Goal: Task Accomplishment & Management: Manage account settings

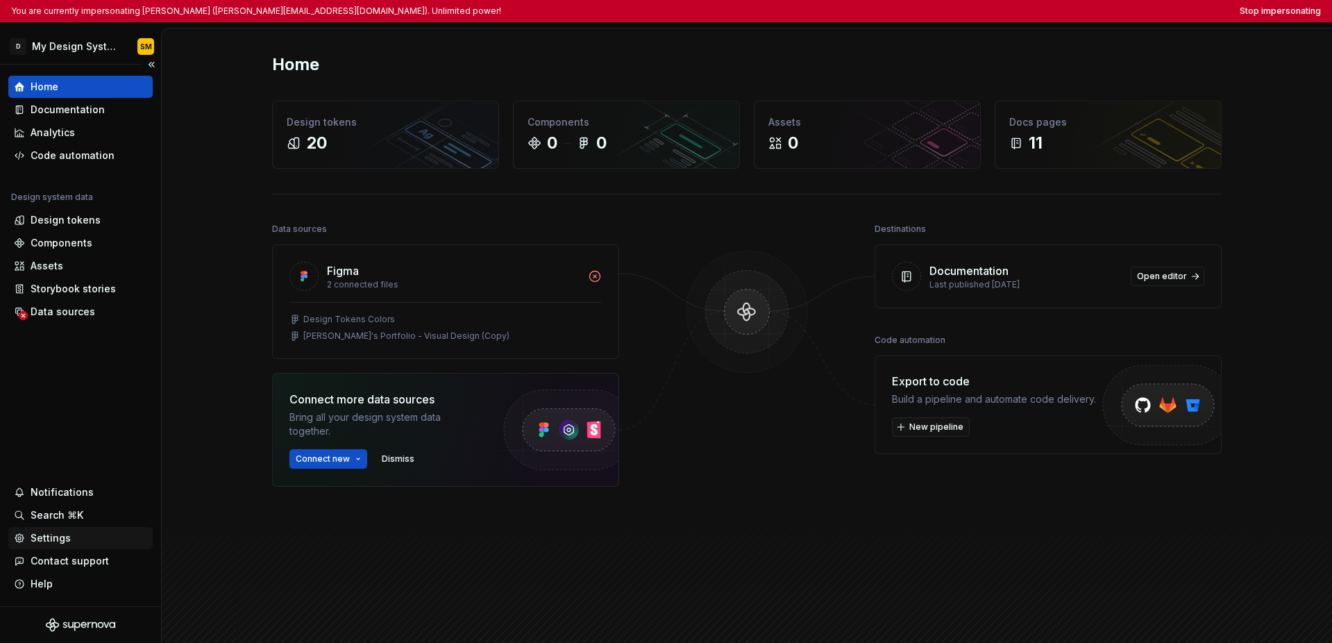
click at [82, 534] on div "Settings" at bounding box center [80, 538] width 133 height 14
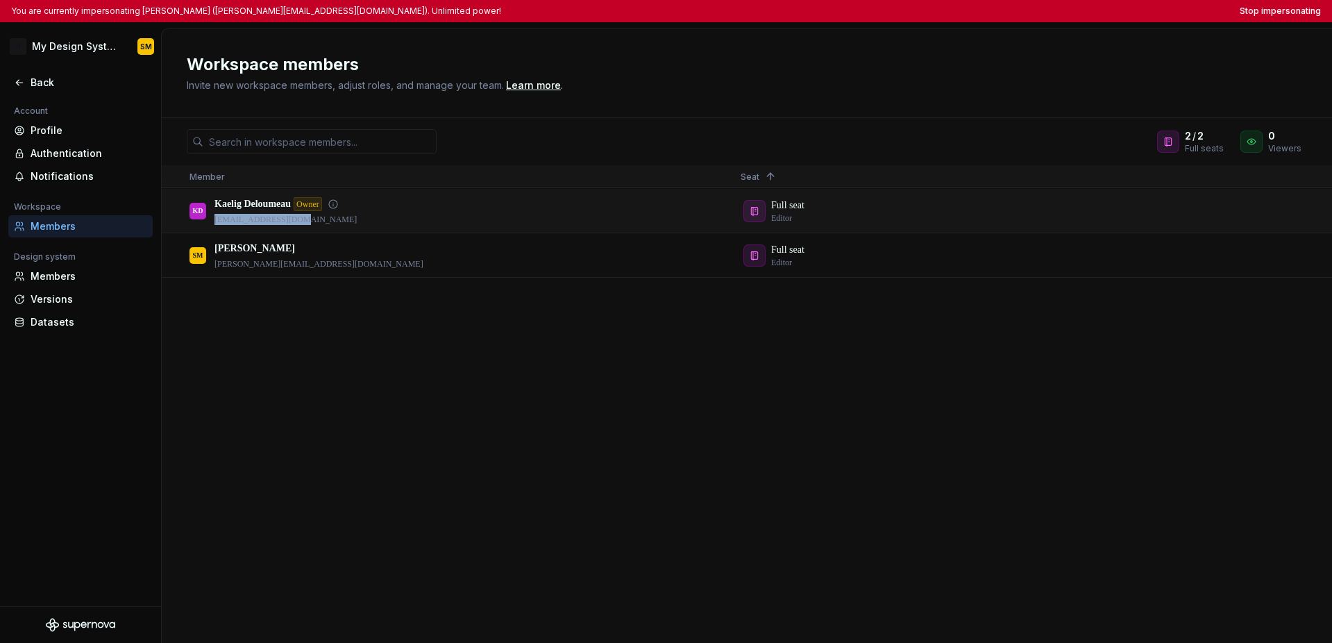
drag, startPoint x: 301, startPoint y: 224, endPoint x: 214, endPoint y: 220, distance: 87.6
click at [215, 220] on p "kaelig@deloumeau.fr" at bounding box center [286, 219] width 142 height 11
copy p "kaelig@deloumeau.fr"
click at [491, 383] on div "KD Kaelig Deloumeau Owner kaelig@deloumeau.fr Full seat Editor SM Shawn McClell…" at bounding box center [747, 415] width 1171 height 453
click at [501, 385] on div "KD Kaelig Deloumeau Owner kaelig@deloumeau.fr Full seat Editor SM Shawn McClell…" at bounding box center [747, 415] width 1171 height 453
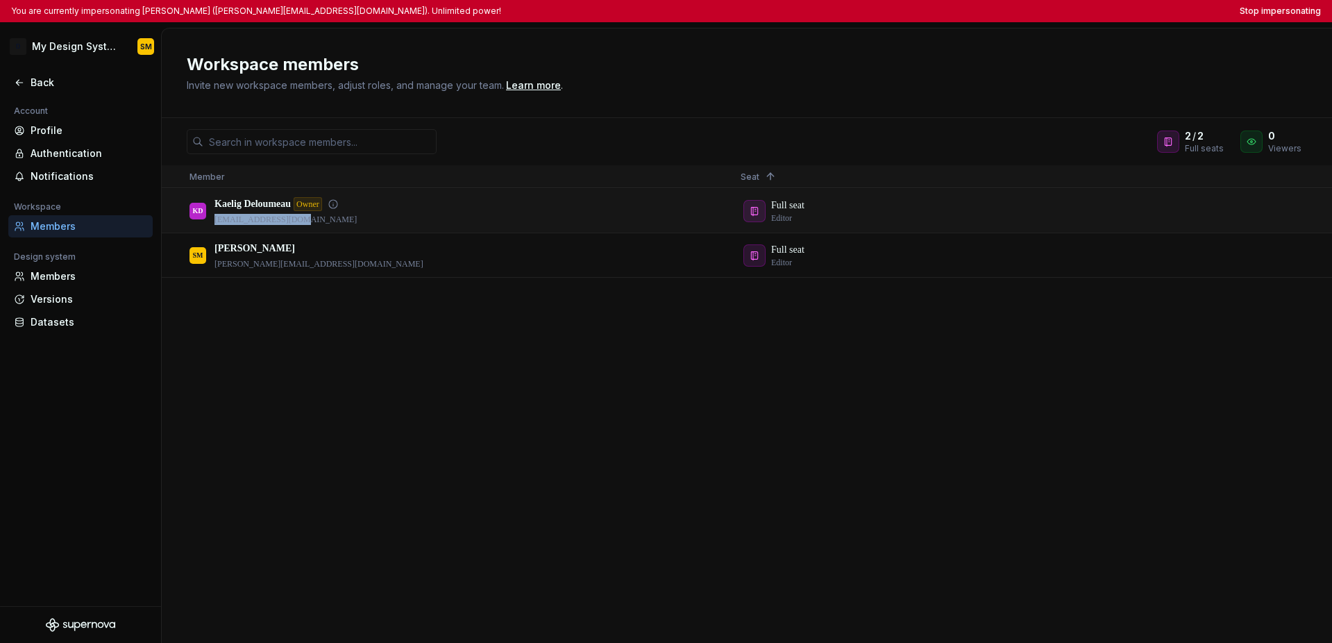
click at [315, 220] on p "kaelig@deloumeau.fr" at bounding box center [286, 219] width 142 height 11
click at [379, 360] on div "KD Kaelig Deloumeau Owner kaelig@deloumeau.fr Full seat Editor SM Shawn McClell…" at bounding box center [747, 415] width 1171 height 453
drag, startPoint x: 306, startPoint y: 221, endPoint x: 215, endPoint y: 223, distance: 91.7
click at [215, 223] on p "kaelig@deloumeau.fr" at bounding box center [286, 219] width 142 height 11
copy p "kaelig@deloumeau.fr"
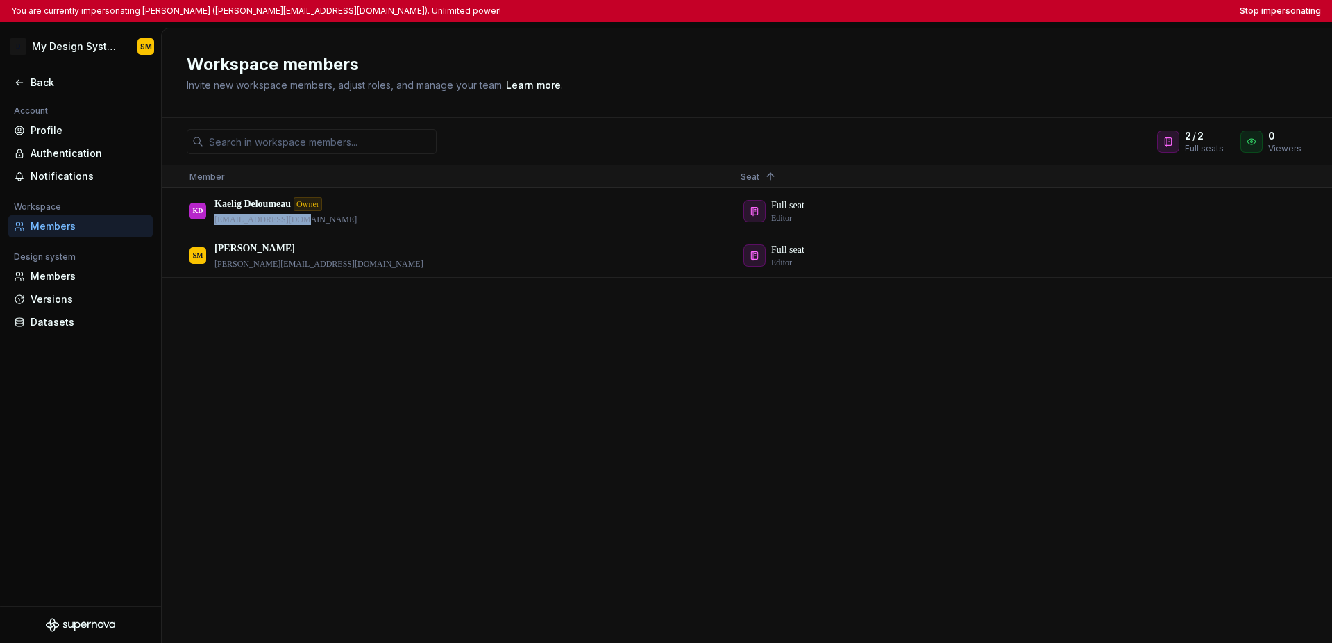
click at [1261, 15] on button "Stop impersonating" at bounding box center [1280, 11] width 81 height 11
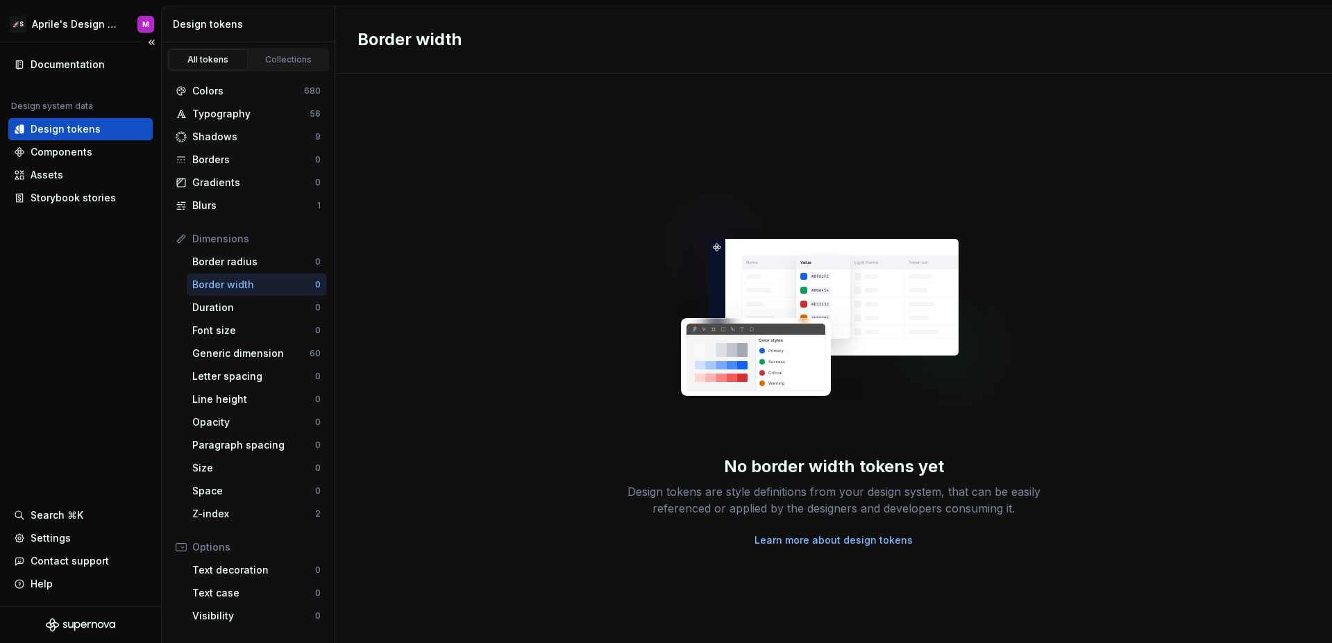
click at [128, 279] on div "Documentation Design system data Design tokens Components Assets Storybook stor…" at bounding box center [80, 324] width 161 height 564
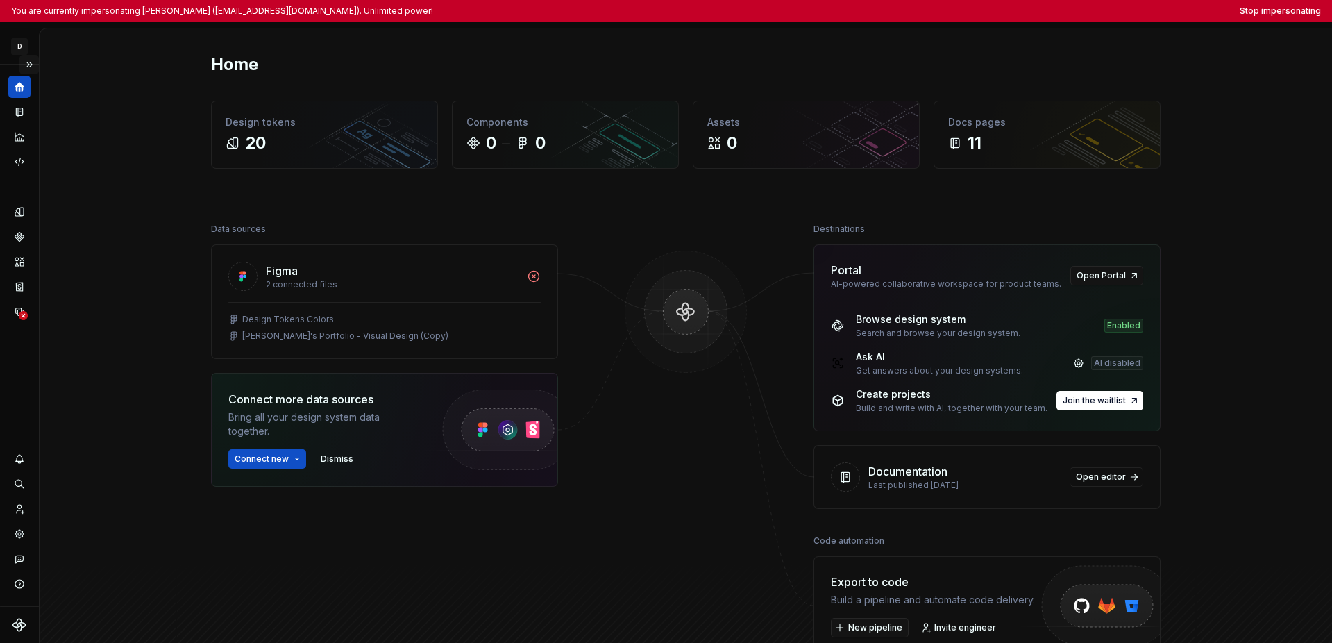
click at [28, 63] on button "Expand sidebar" at bounding box center [28, 64] width 19 height 19
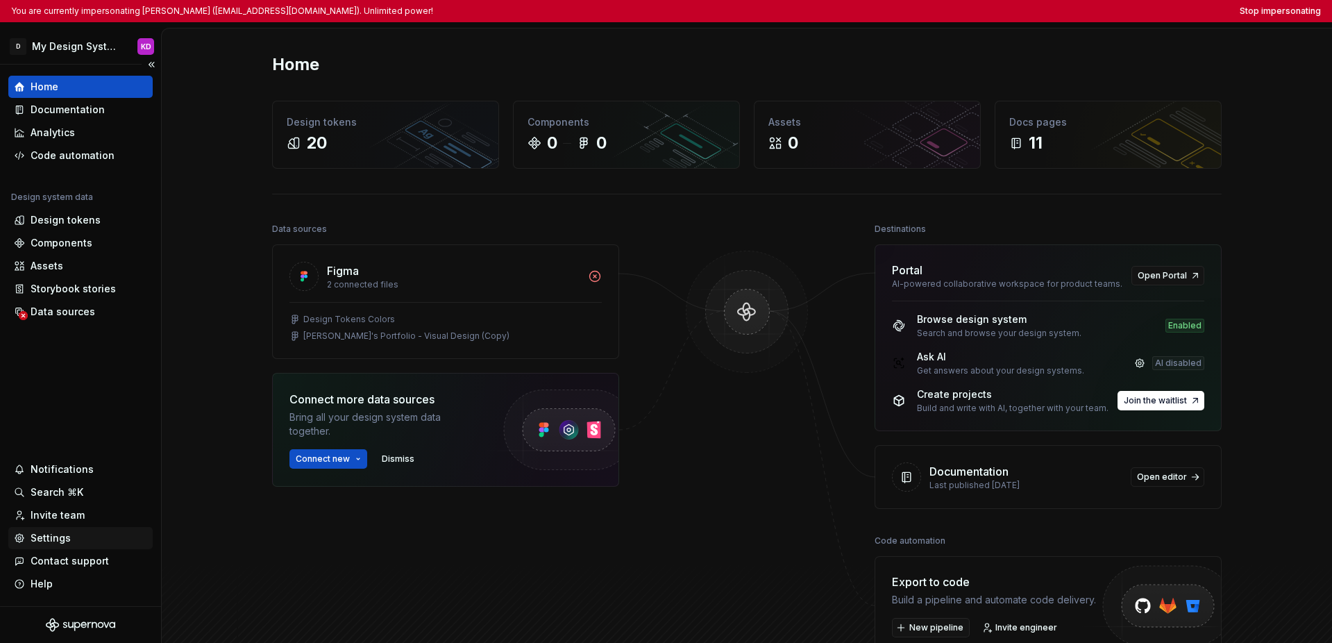
click at [47, 535] on div "Settings" at bounding box center [51, 538] width 40 height 14
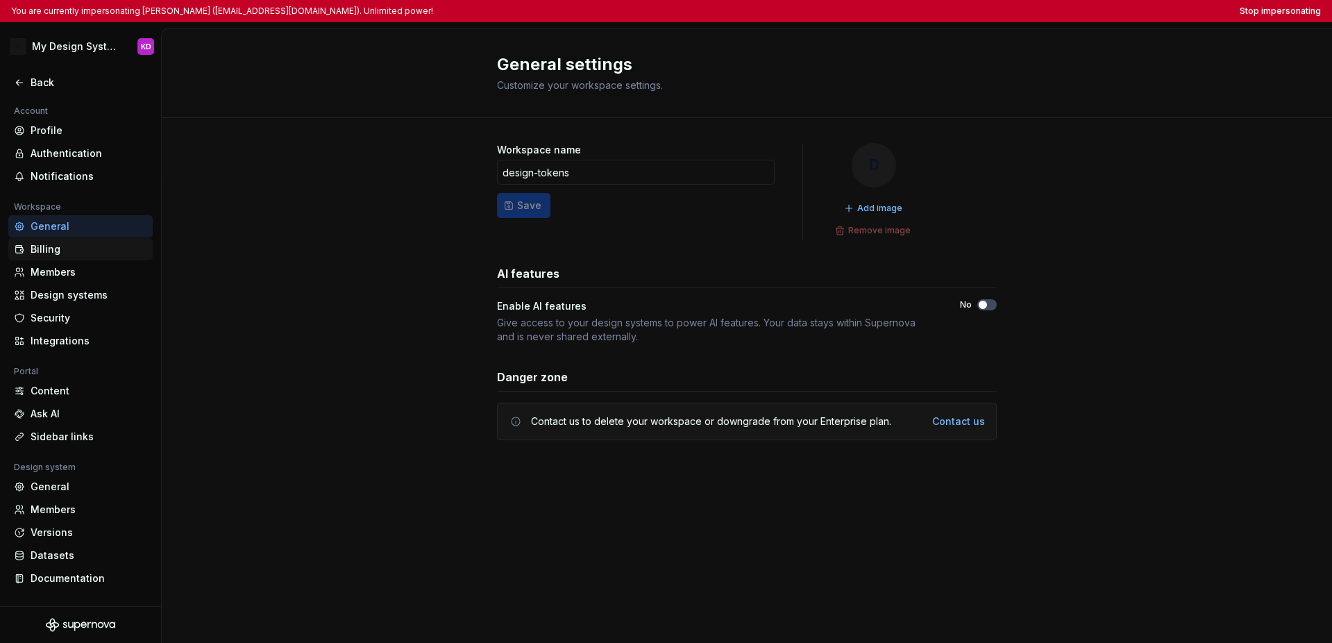
click at [59, 249] on div "Billing" at bounding box center [89, 249] width 117 height 14
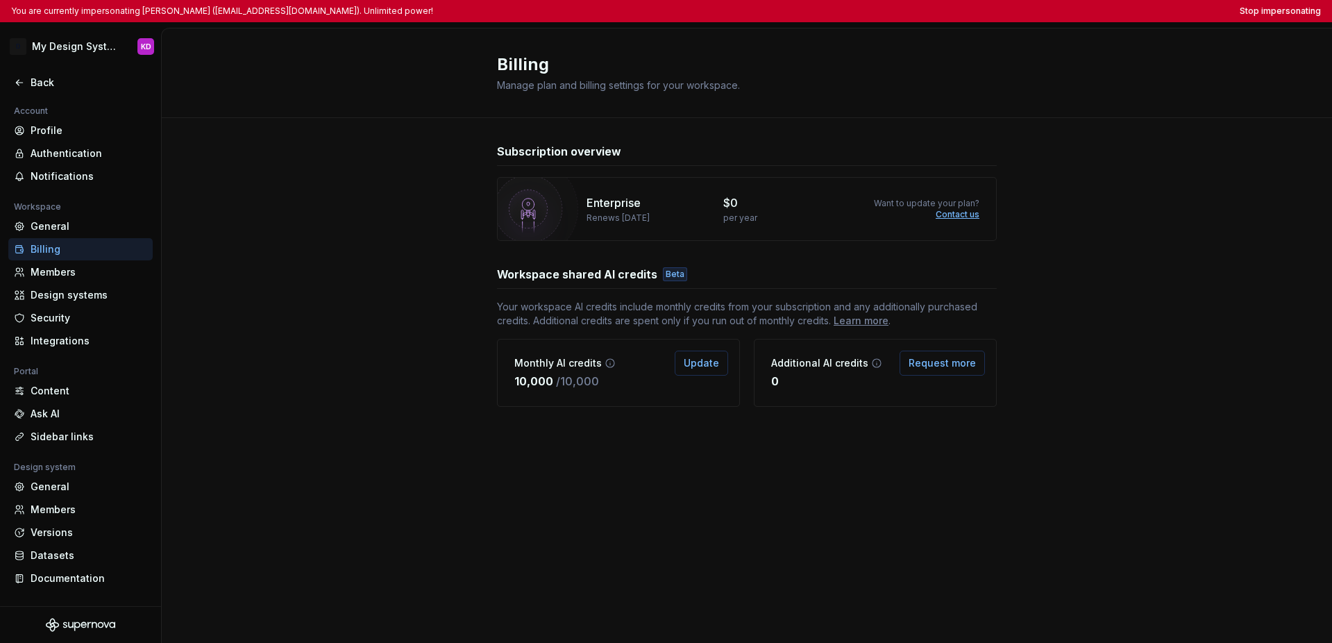
click at [300, 243] on div "Subscription overview Enterprise Renews September 28, 2026 $0 per year Want to …" at bounding box center [747, 289] width 1171 height 342
click at [305, 241] on div "Subscription overview Enterprise Renews September 28, 2026 $0 per year Want to …" at bounding box center [747, 289] width 1171 height 342
click at [24, 85] on icon at bounding box center [19, 82] width 11 height 11
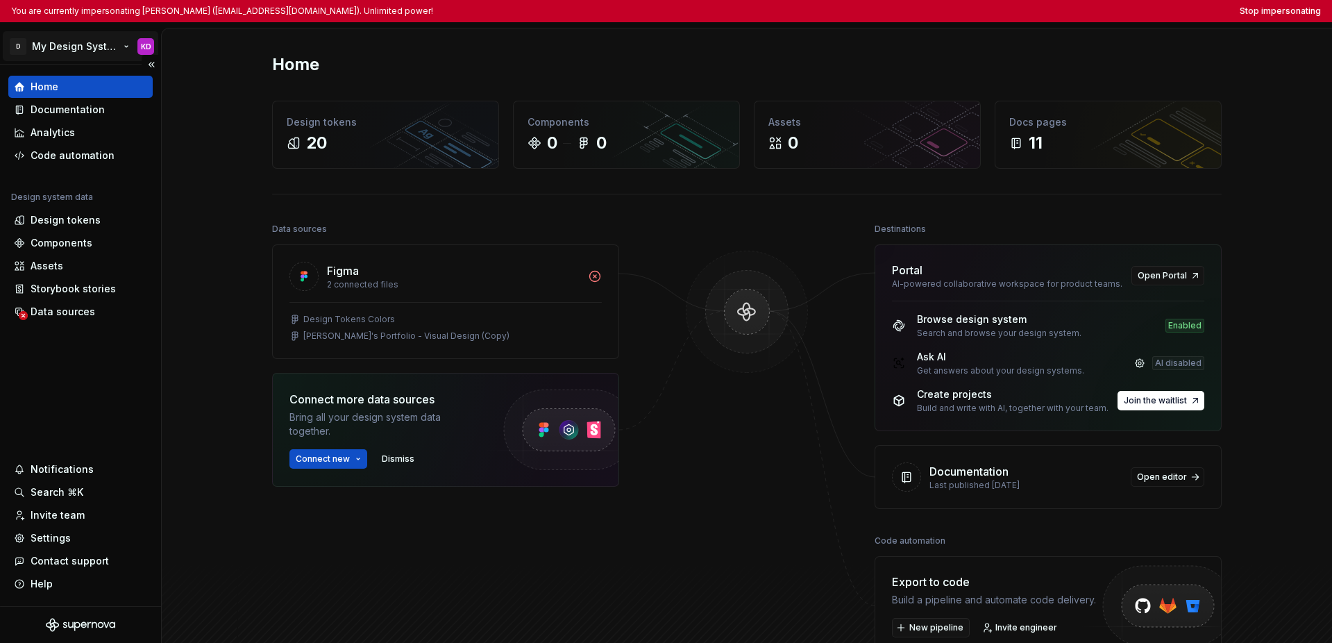
click at [87, 49] on html "You are currently impersonating Kaelig Deloumeau (kaelig@deloumeau.fr). Unlimit…" at bounding box center [666, 321] width 1332 height 643
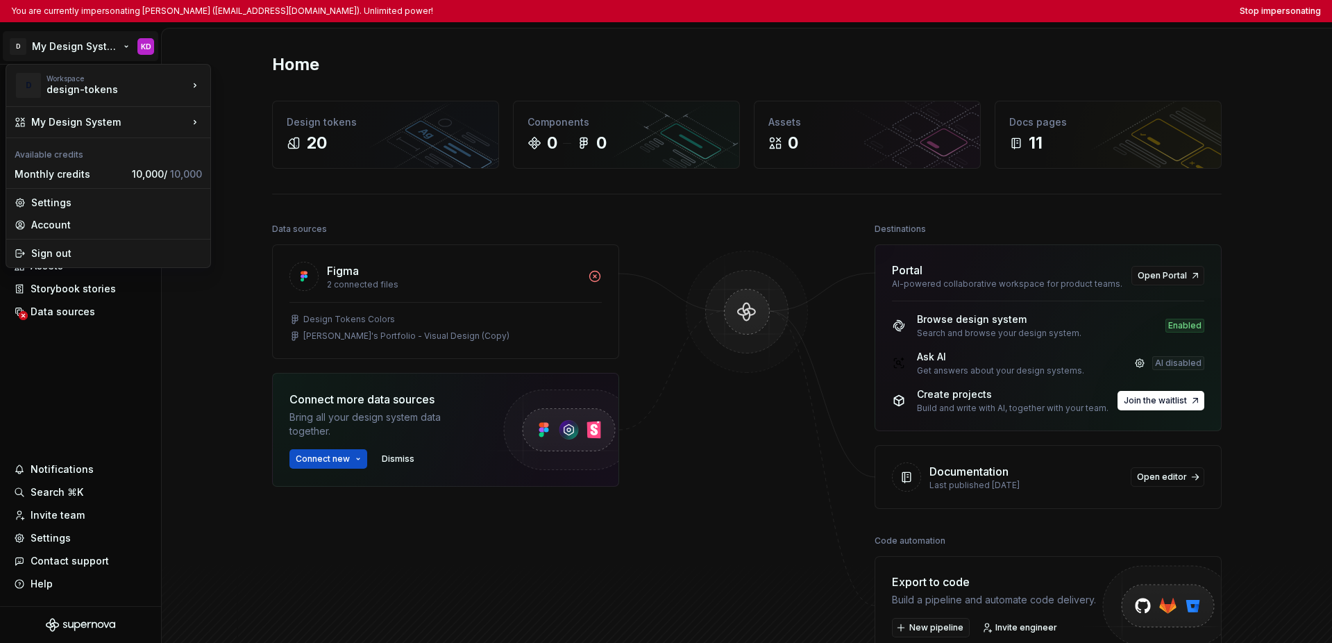
click at [110, 349] on html "You are currently impersonating Kaelig Deloumeau (kaelig@deloumeau.fr). Unlimit…" at bounding box center [666, 321] width 1332 height 643
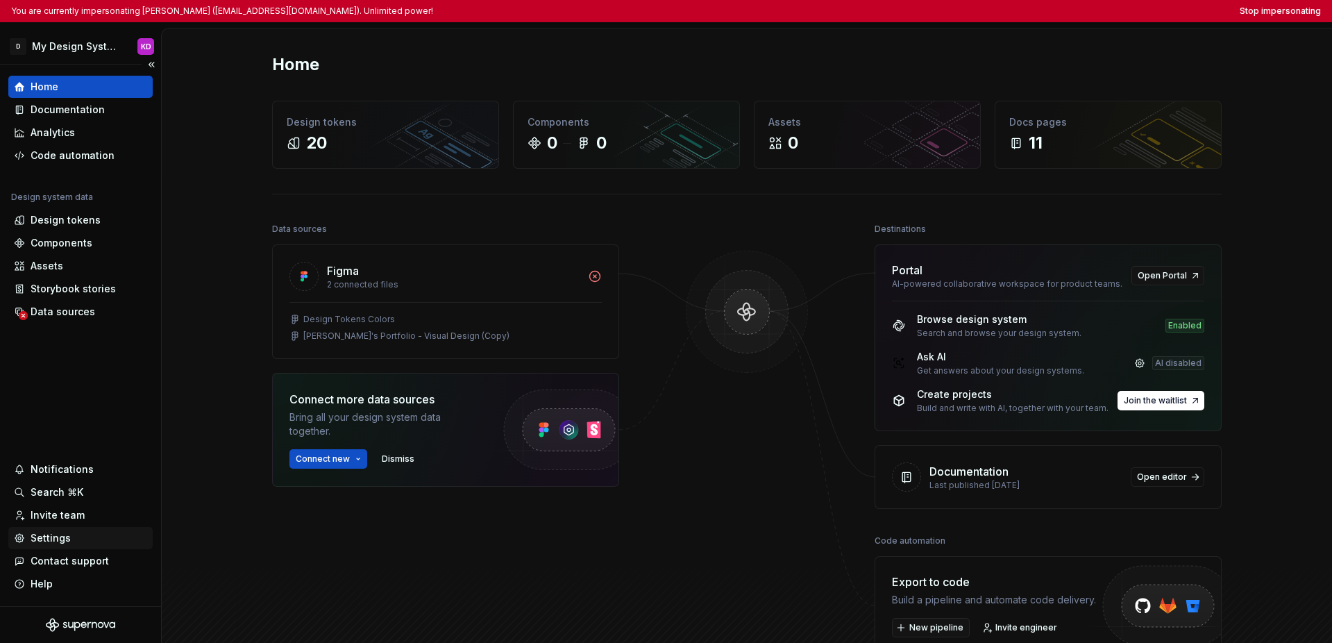
click at [58, 537] on div "Settings" at bounding box center [51, 538] width 40 height 14
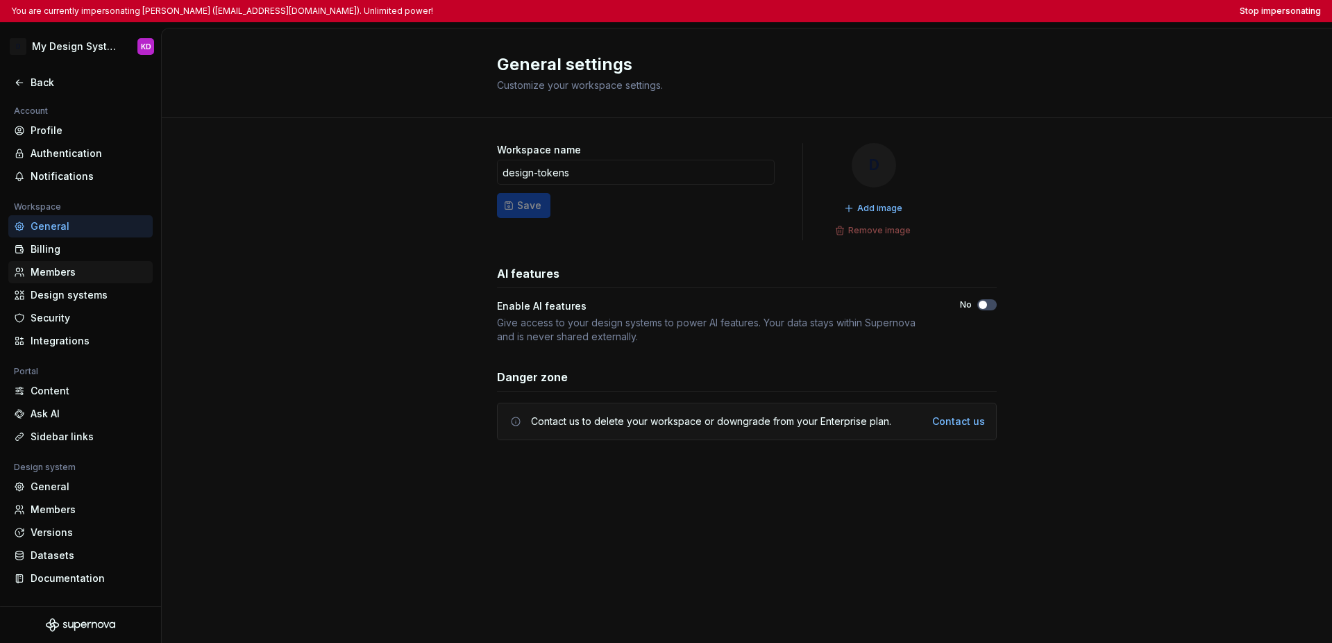
click at [83, 270] on div "Members" at bounding box center [89, 272] width 117 height 14
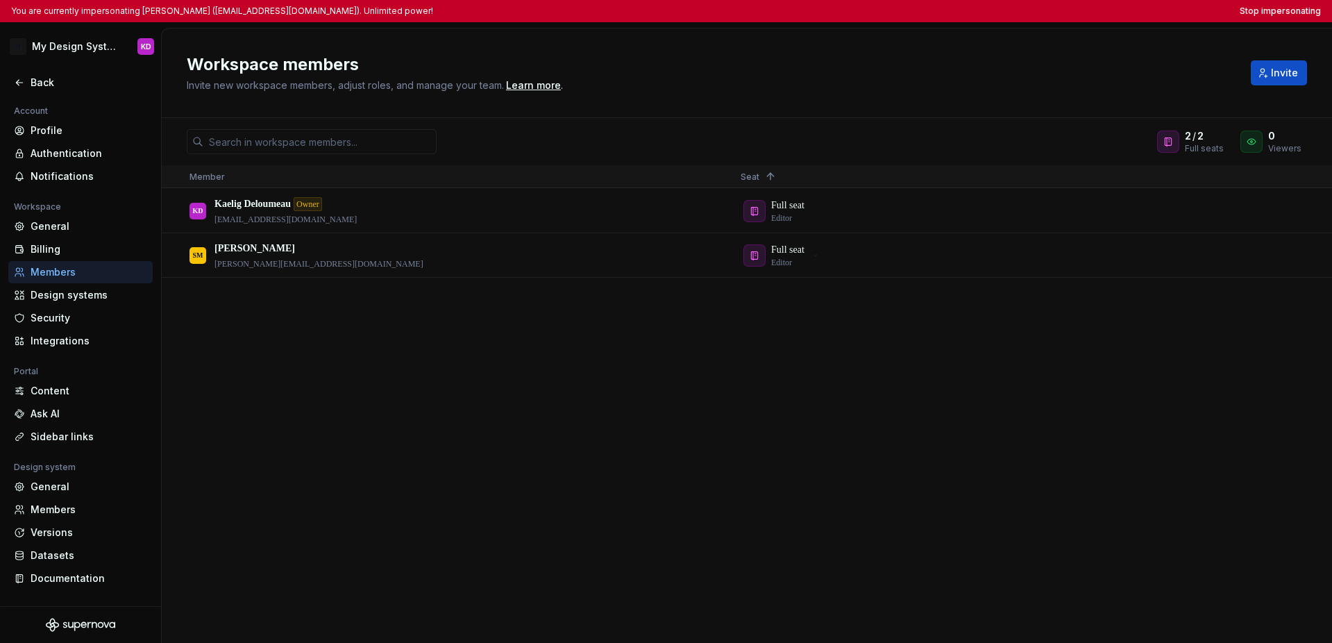
click at [889, 439] on div "KD Kaelig Deloumeau Owner kaelig@deloumeau.fr Full seat Editor SM Shawn McClell…" at bounding box center [747, 415] width 1171 height 453
click at [592, 53] on h2 "Workspace members" at bounding box center [711, 64] width 1048 height 22
click at [337, 47] on div "Workspace members Invite new workspace members, adjust roles, and manage your t…" at bounding box center [747, 73] width 1171 height 90
click at [340, 365] on div "KD Kaelig Deloumeau Owner kaelig@deloumeau.fr Full seat Editor SM Shawn McClell…" at bounding box center [747, 415] width 1171 height 453
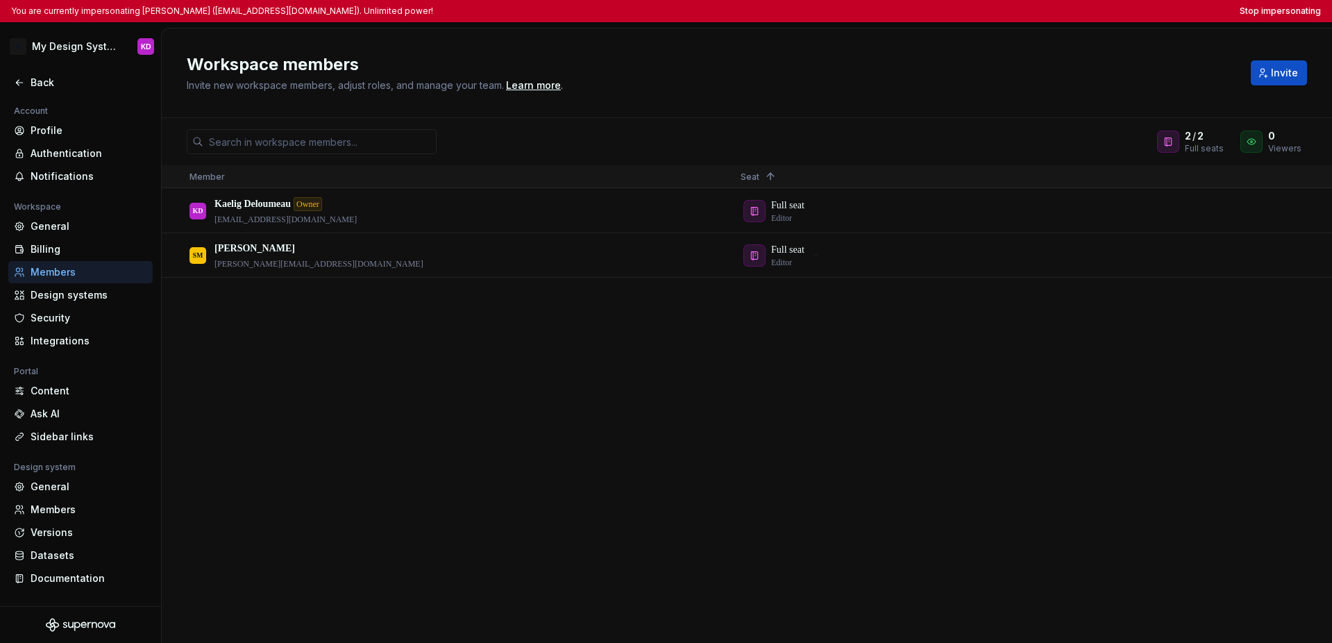
drag, startPoint x: 319, startPoint y: 267, endPoint x: 340, endPoint y: 279, distance: 24.9
click at [340, 293] on div "KD Kaelig Deloumeau Owner kaelig@deloumeau.fr Full seat Editor SM Shawn McClell…" at bounding box center [747, 415] width 1171 height 453
drag, startPoint x: 333, startPoint y: 265, endPoint x: 331, endPoint y: 276, distance: 12.1
click at [327, 284] on div "KD Kaelig Deloumeau Owner kaelig@deloumeau.fr Full seat Editor SM Shawn McClell…" at bounding box center [747, 415] width 1171 height 453
drag, startPoint x: 335, startPoint y: 263, endPoint x: 215, endPoint y: 264, distance: 120.1
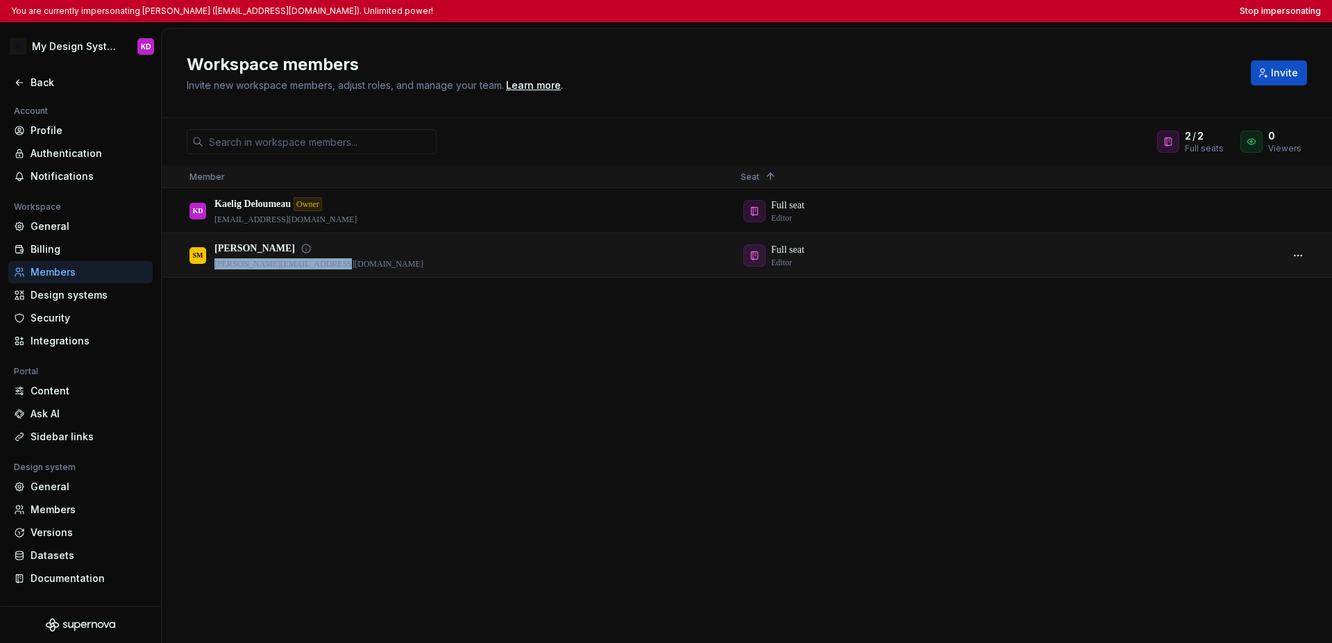
click at [215, 264] on p "shawn_mcclelland@intuit.com" at bounding box center [319, 263] width 209 height 11
copy p "shawn_mcclelland@intuit.com"
click at [464, 374] on div "KD Kaelig Deloumeau Owner kaelig@deloumeau.fr Full seat Editor SM Shawn McClell…" at bounding box center [747, 415] width 1171 height 453
click at [943, 7] on button "Stop impersonating" at bounding box center [1280, 11] width 81 height 11
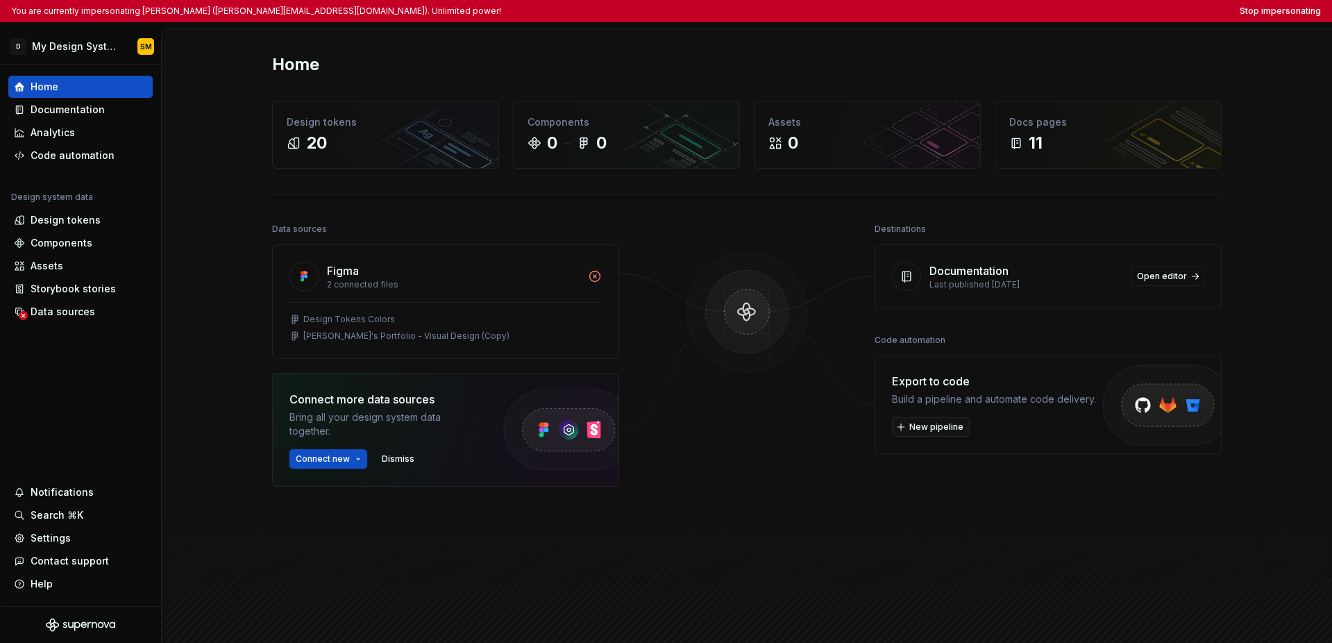
click at [785, 85] on div "Home Design tokens 20 Components 0 0 Assets 0 Docs pages 11 Data sources Figma …" at bounding box center [747, 357] width 1000 height 658
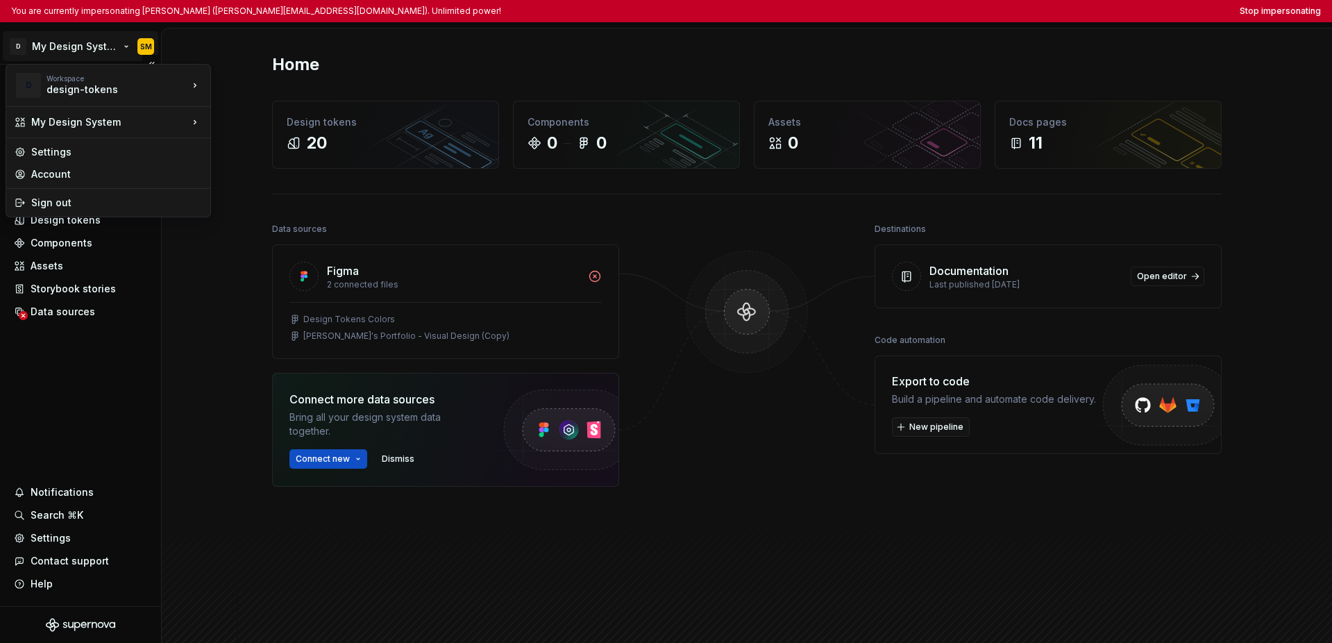
click at [70, 50] on html "You are currently impersonating Shawn McClelland (shawn_mcclelland@intuit.com).…" at bounding box center [666, 321] width 1332 height 643
click at [242, 112] on div "Intuit" at bounding box center [278, 106] width 90 height 14
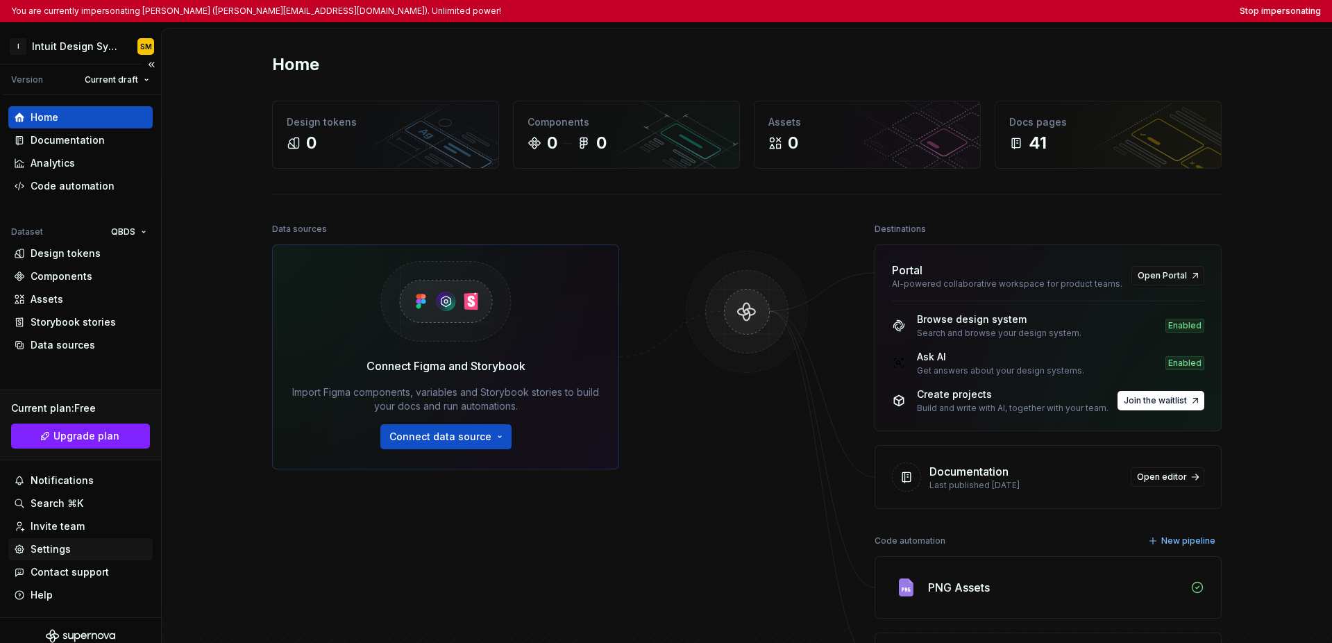
click at [51, 552] on div "Settings" at bounding box center [51, 549] width 40 height 14
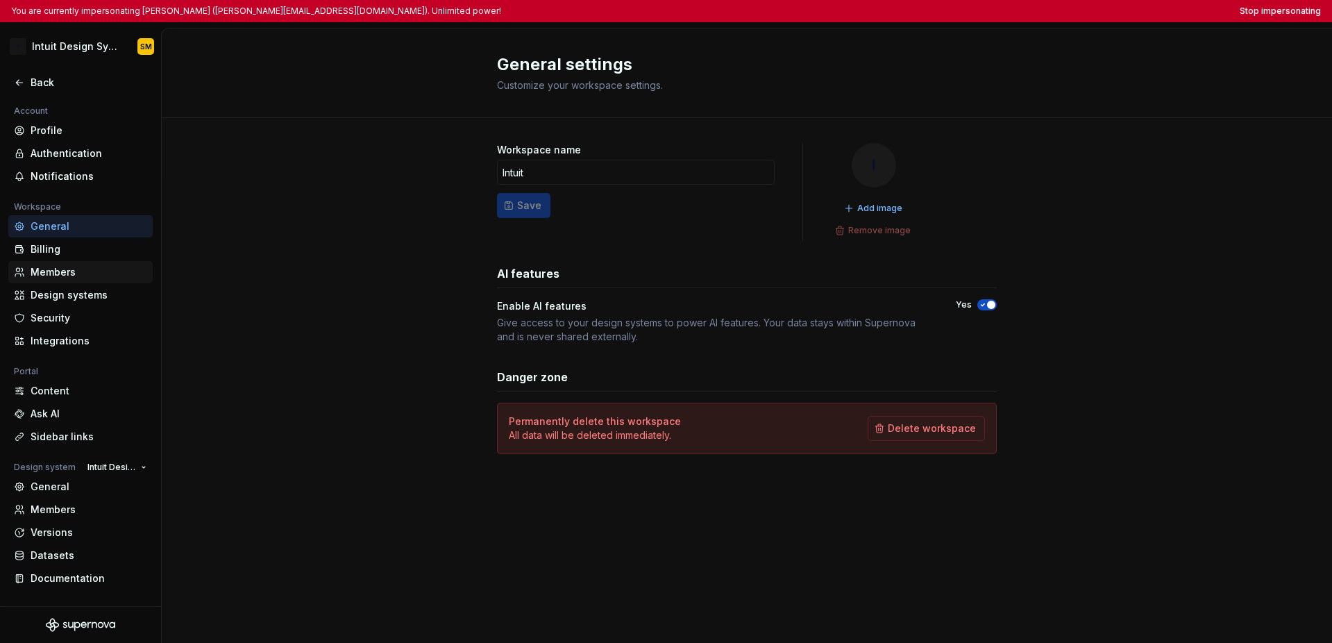
click at [78, 278] on div "Members" at bounding box center [89, 272] width 117 height 14
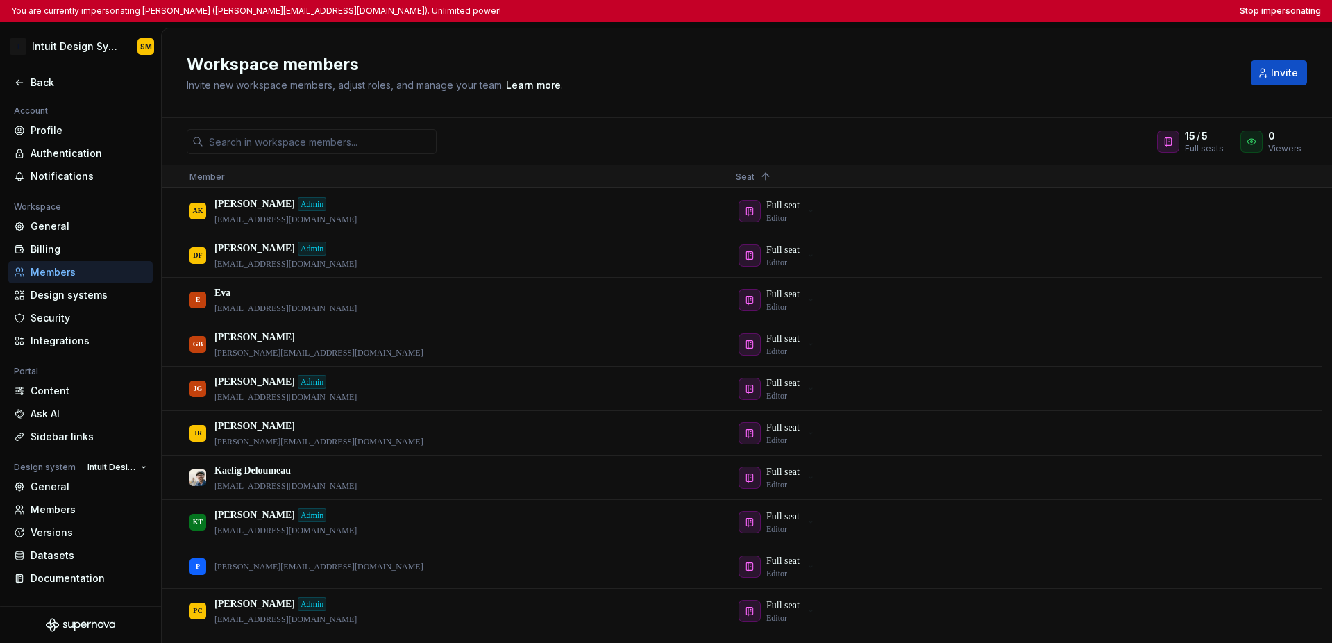
click at [677, 56] on h2 "Workspace members" at bounding box center [711, 64] width 1048 height 22
click at [33, 85] on div "Back" at bounding box center [89, 83] width 117 height 14
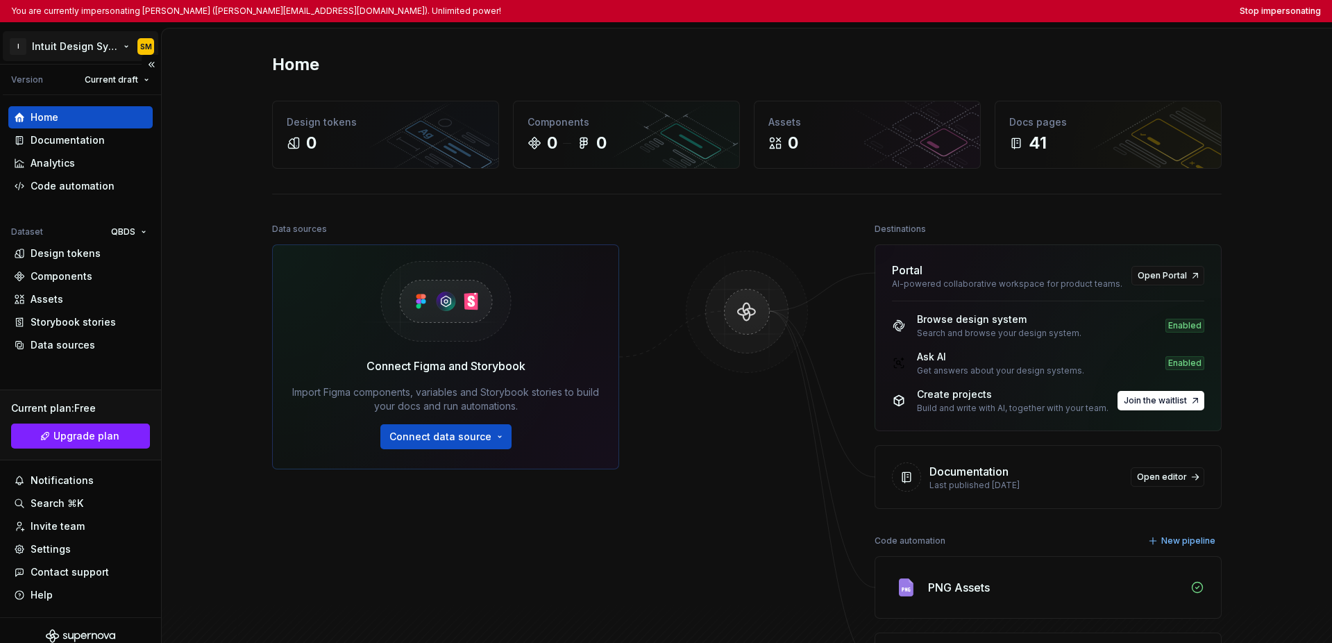
click at [78, 39] on html "You are currently impersonating Shawn McClelland (shawn_mcclelland@intuit.com).…" at bounding box center [666, 321] width 1332 height 643
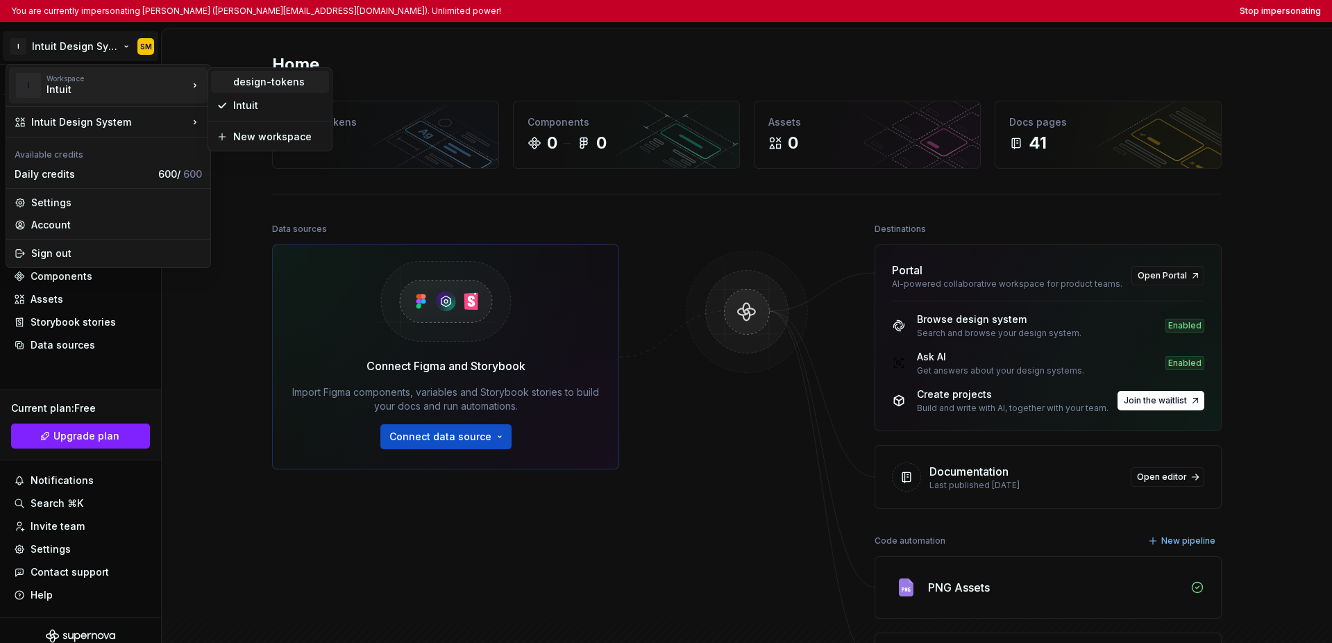
click at [241, 82] on div "design-tokens" at bounding box center [278, 82] width 90 height 14
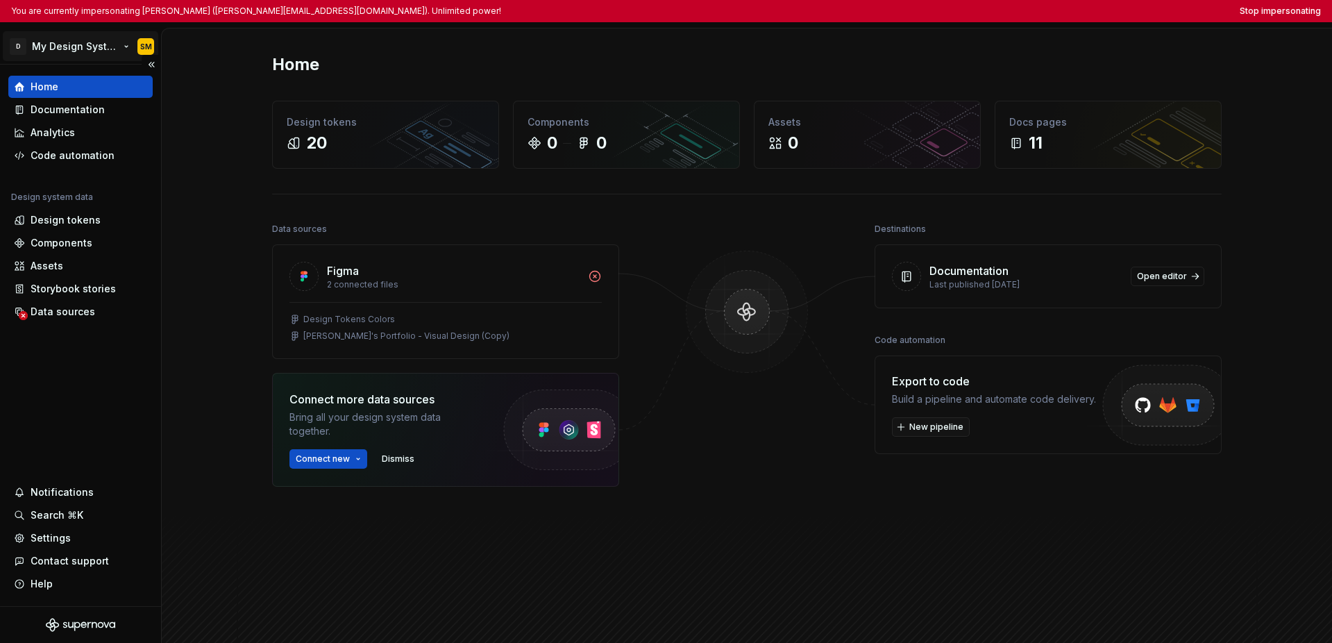
click at [64, 45] on html "You are currently impersonating Shawn McClelland (shawn_mcclelland@intuit.com).…" at bounding box center [666, 321] width 1332 height 643
click at [119, 369] on html "You are currently impersonating Shawn McClelland (shawn_mcclelland@intuit.com).…" at bounding box center [666, 321] width 1332 height 643
click at [103, 45] on html "You are currently impersonating Shawn McClelland (shawn_mcclelland@intuit.com).…" at bounding box center [666, 321] width 1332 height 643
click at [108, 367] on html "You are currently impersonating Shawn McClelland (shawn_mcclelland@intuit.com).…" at bounding box center [666, 321] width 1332 height 643
click at [943, 10] on button "Stop impersonating" at bounding box center [1280, 11] width 81 height 11
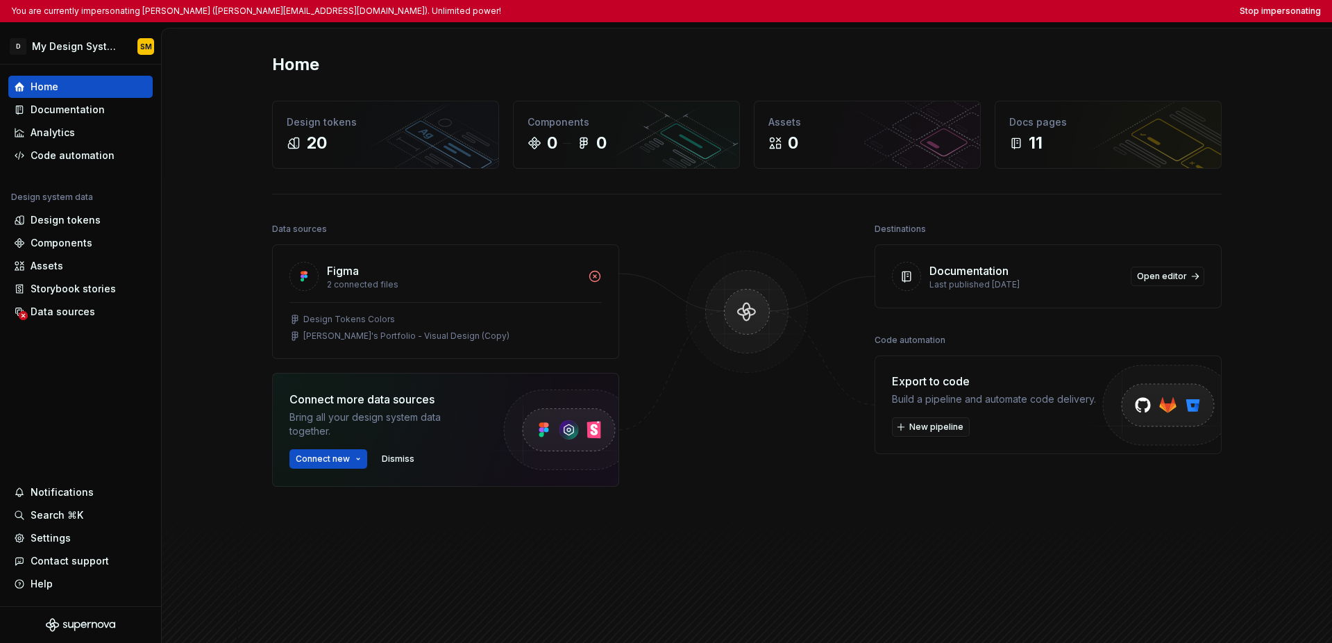
click at [943, 43] on div "Home Design tokens 20 Components 0 0 Assets 0 Docs pages 11 Data sources Figma …" at bounding box center [747, 357] width 1000 height 658
click at [943, 10] on button "Stop impersonating" at bounding box center [1280, 11] width 81 height 11
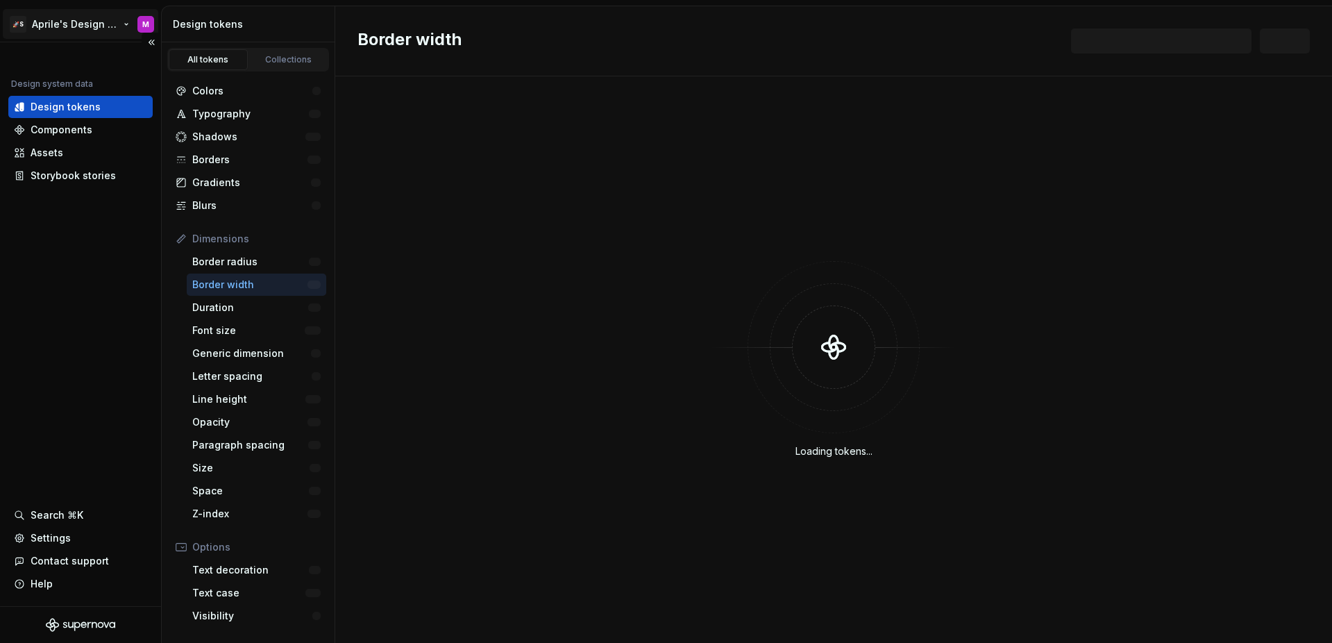
click at [53, 32] on html "🚀S Aprile's Design System M Design system data Design tokens Components Assets …" at bounding box center [666, 321] width 1332 height 643
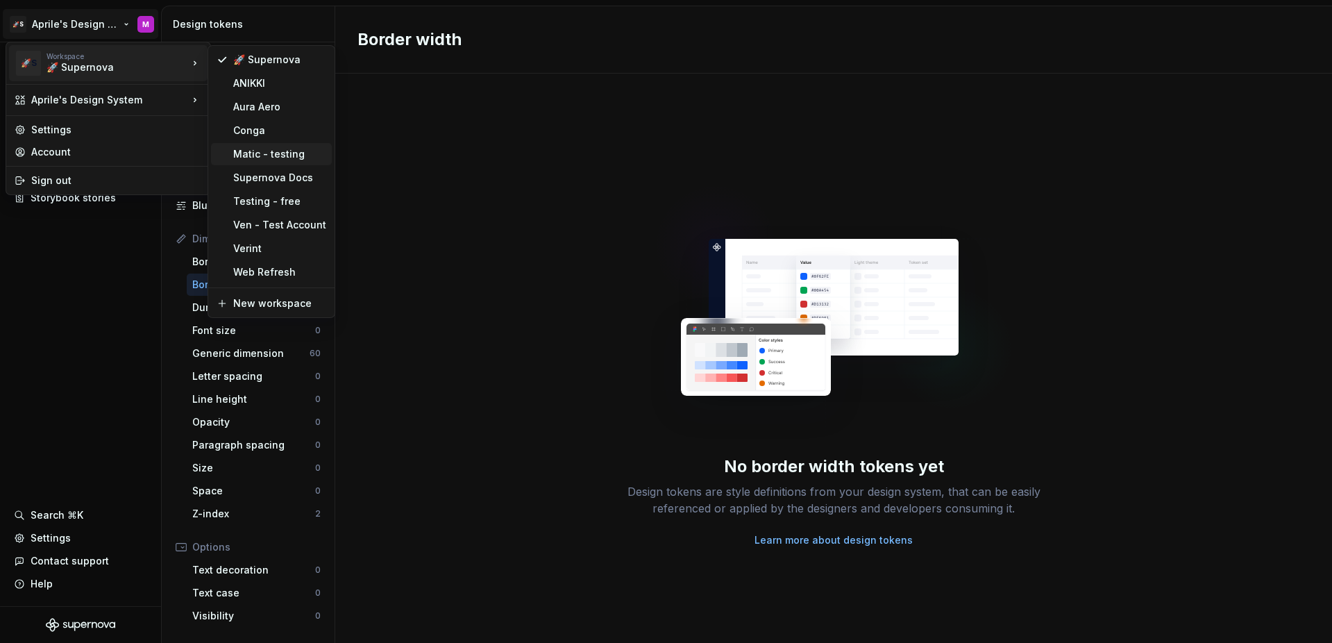
click at [274, 153] on div "Matic - testing" at bounding box center [279, 154] width 93 height 14
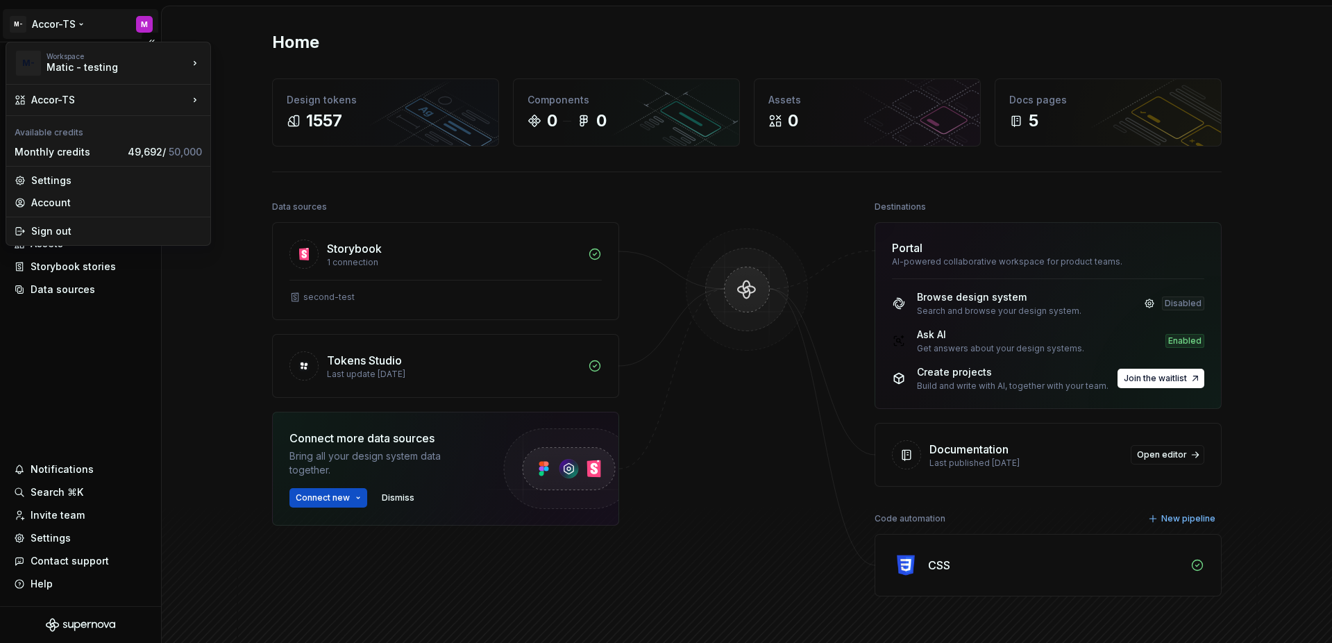
click at [76, 19] on html "M- Accor-TS M Home Documentation Analytics Code automation Design system data D…" at bounding box center [666, 321] width 1332 height 643
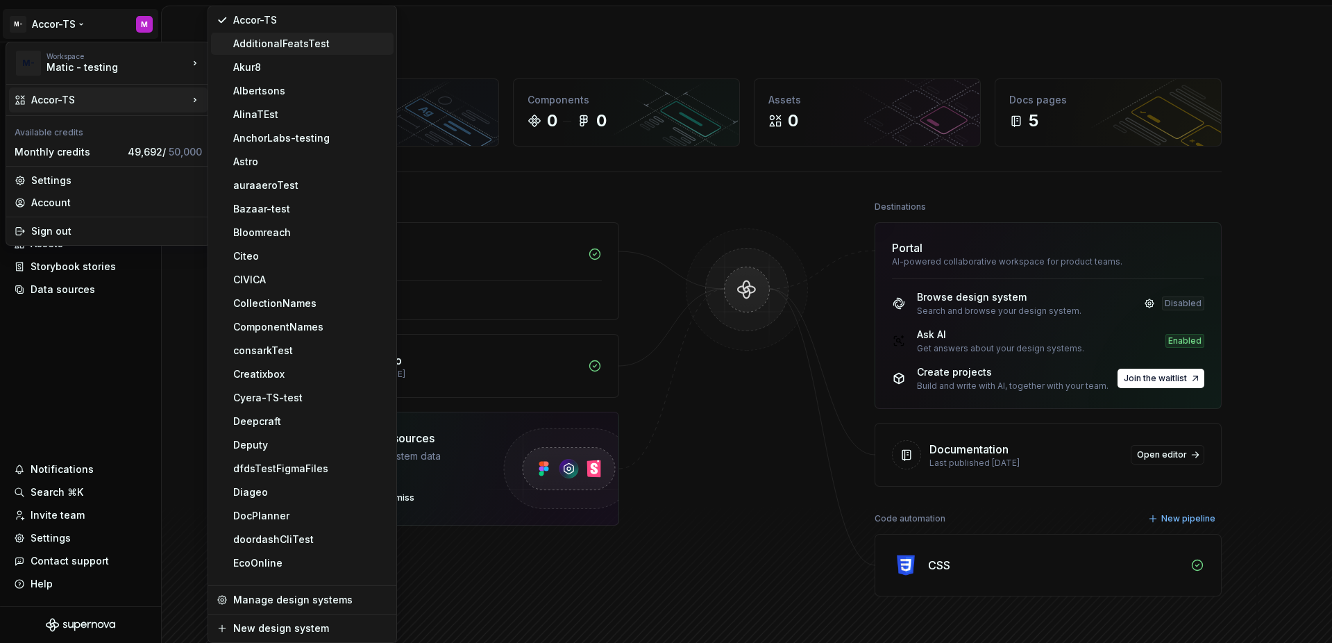
click at [256, 37] on div "AdditionalFeatsTest" at bounding box center [310, 44] width 155 height 14
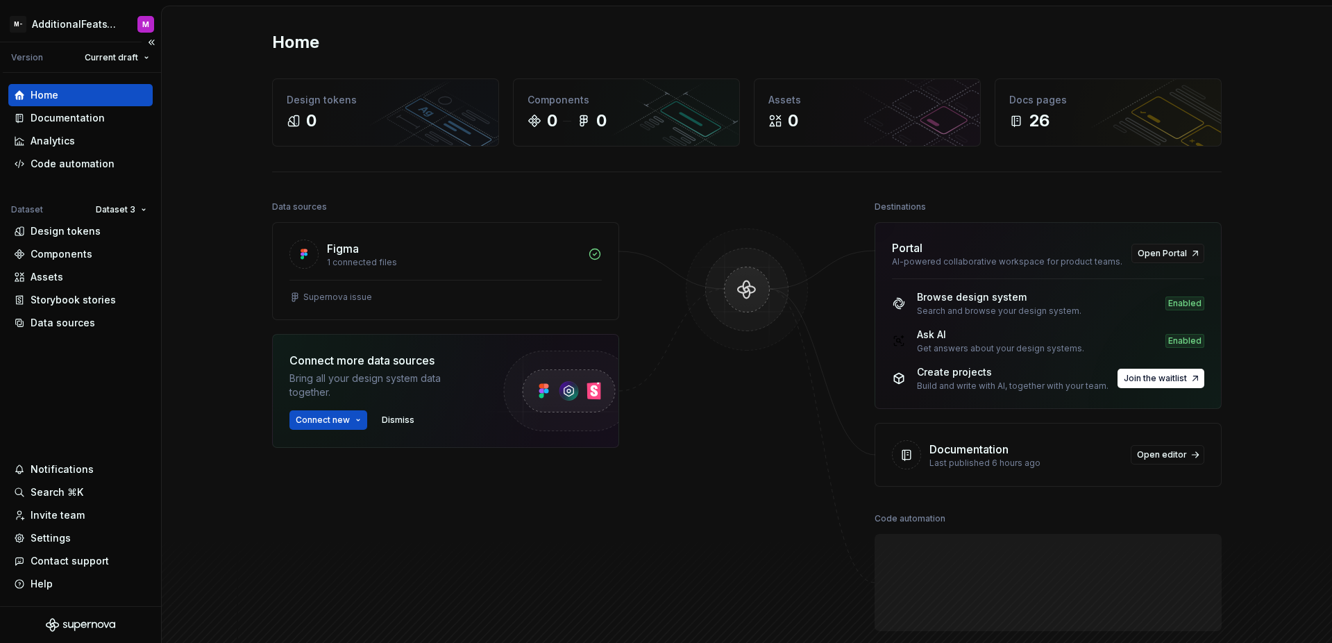
click at [53, 383] on div "Home Documentation Analytics Code automation Dataset Dataset 3 Design tokens Co…" at bounding box center [80, 339] width 161 height 533
click at [130, 212] on html "M- AdditionalFeatsTest M Version Current draft Home Documentation Analytics Cod…" at bounding box center [666, 321] width 1332 height 643
click at [127, 233] on div "Dataset 1" at bounding box center [162, 237] width 90 height 14
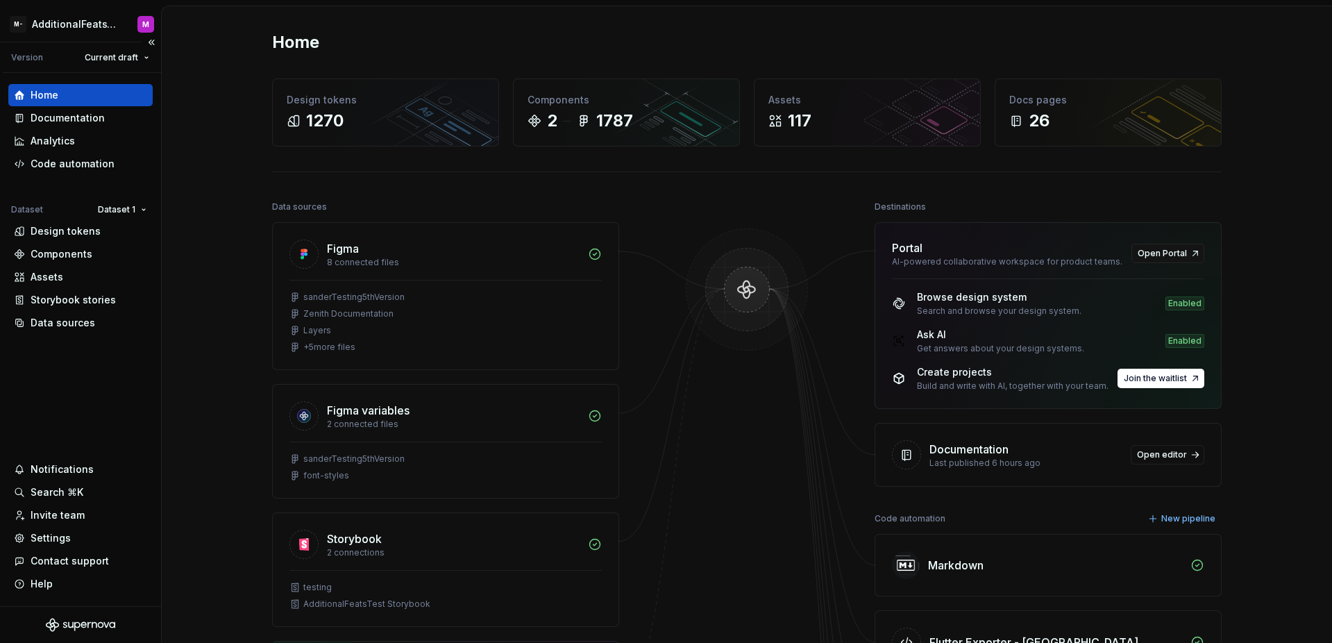
click at [89, 378] on div "Home Documentation Analytics Code automation Dataset Dataset 1 Design tokens Co…" at bounding box center [80, 339] width 161 height 533
